Goal: Task Accomplishment & Management: Use online tool/utility

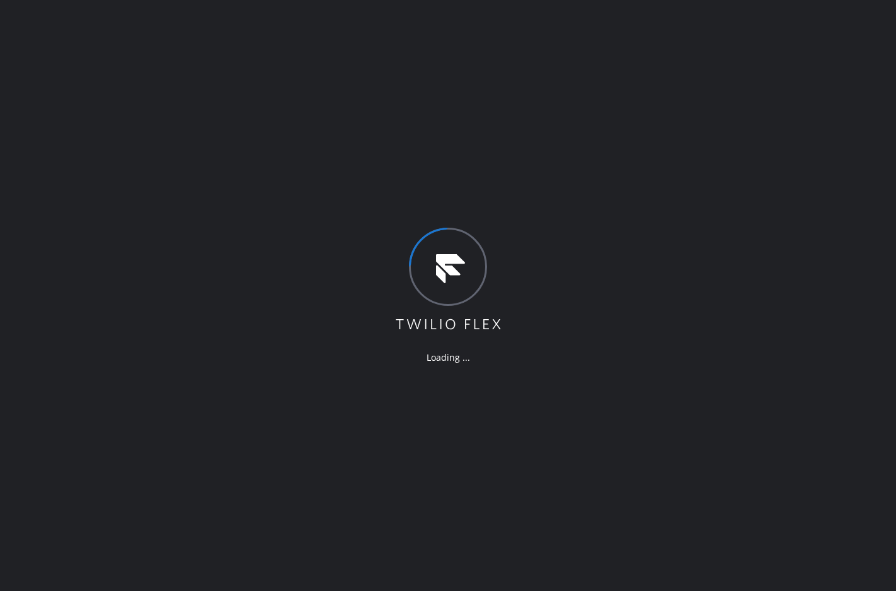
click at [322, 144] on div "Loading ..." at bounding box center [448, 295] width 896 height 591
click at [680, 177] on div "Loading ..." at bounding box center [448, 295] width 896 height 591
